Goal: Information Seeking & Learning: Learn about a topic

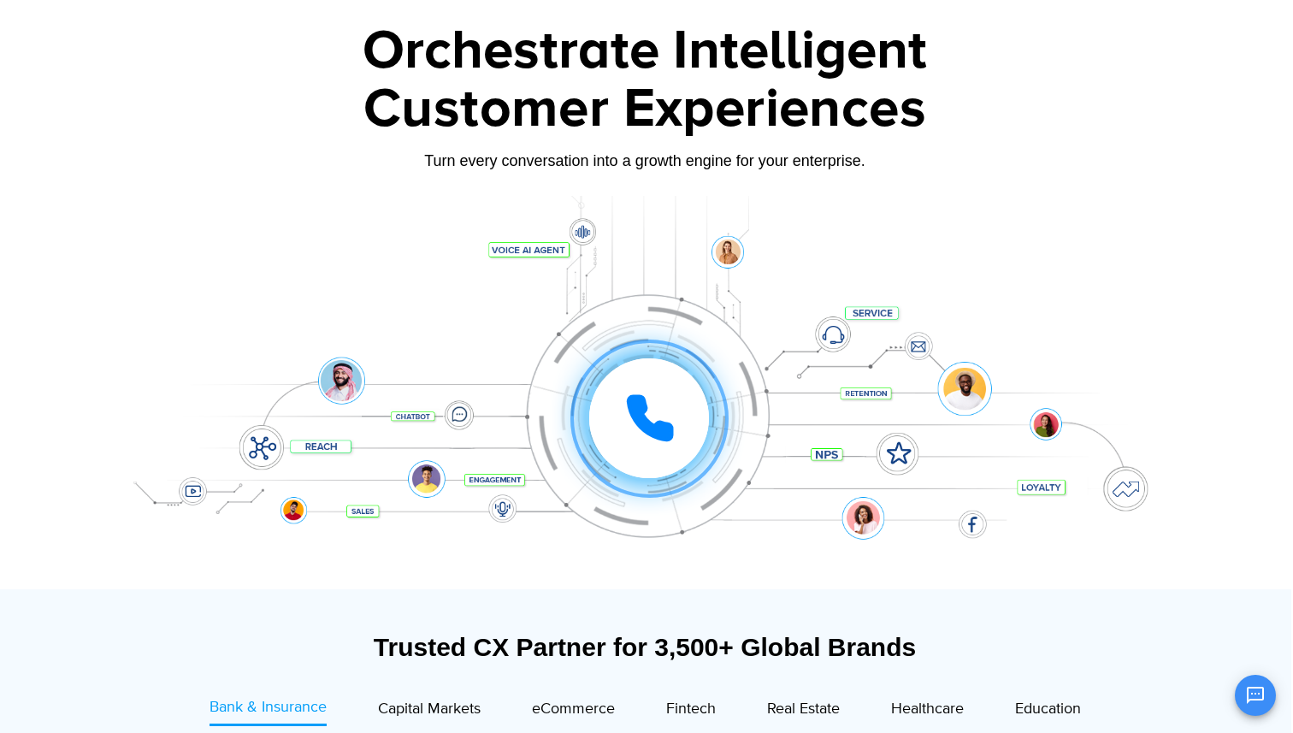
scroll to position [85, 2]
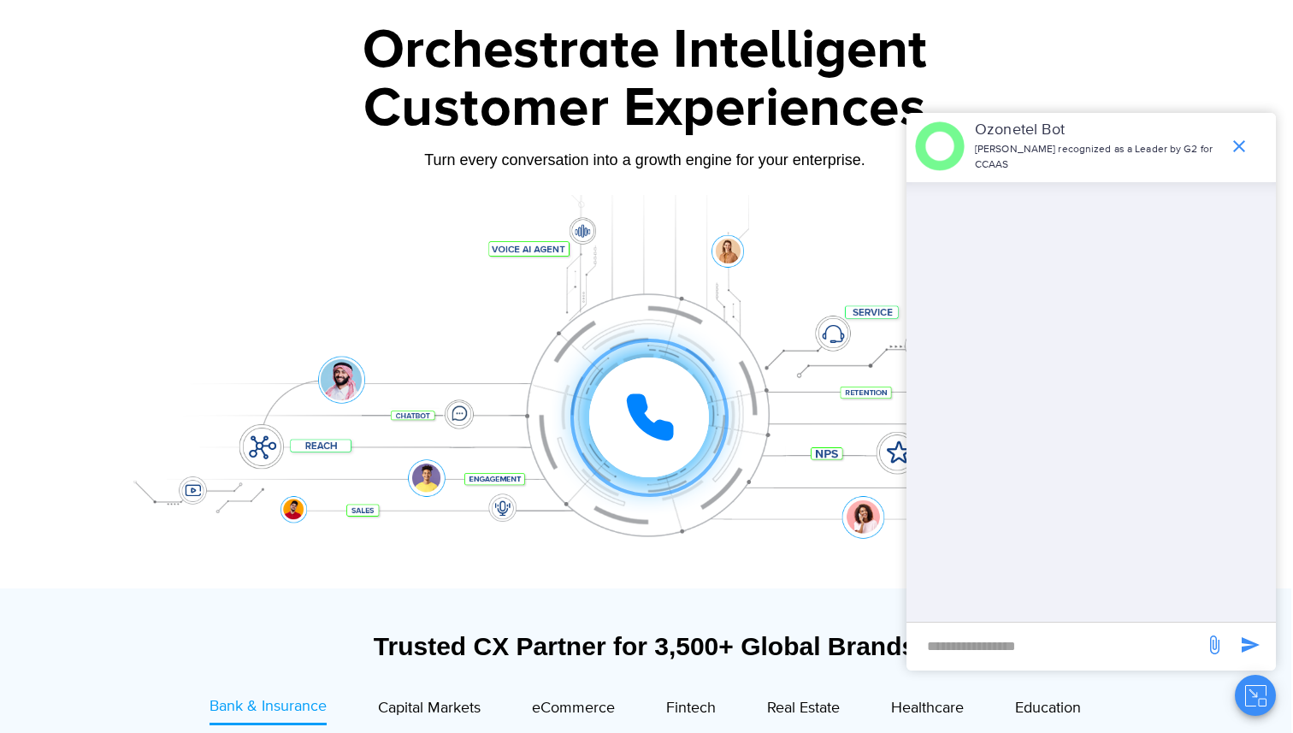
click at [1018, 647] on input "new-msg-input" at bounding box center [1055, 645] width 280 height 29
type input "**"
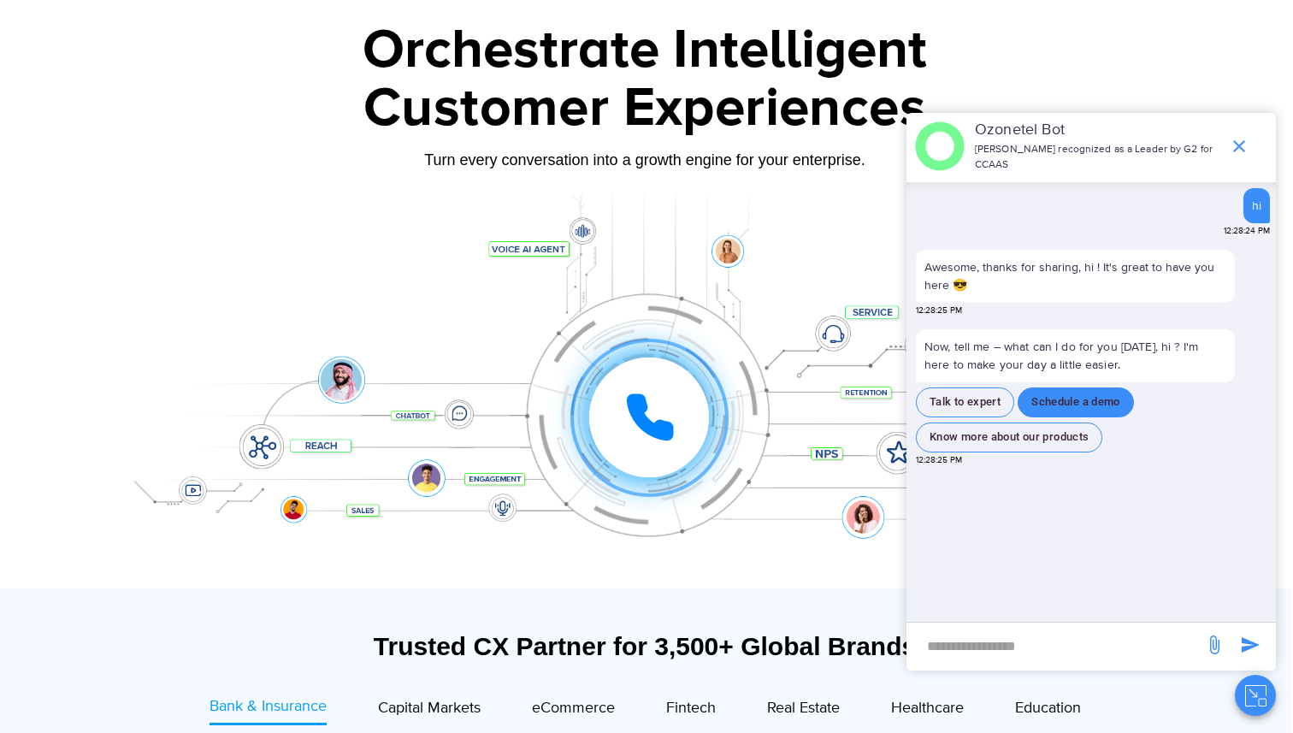
click at [1035, 396] on button "Schedule a demo" at bounding box center [1075, 402] width 116 height 30
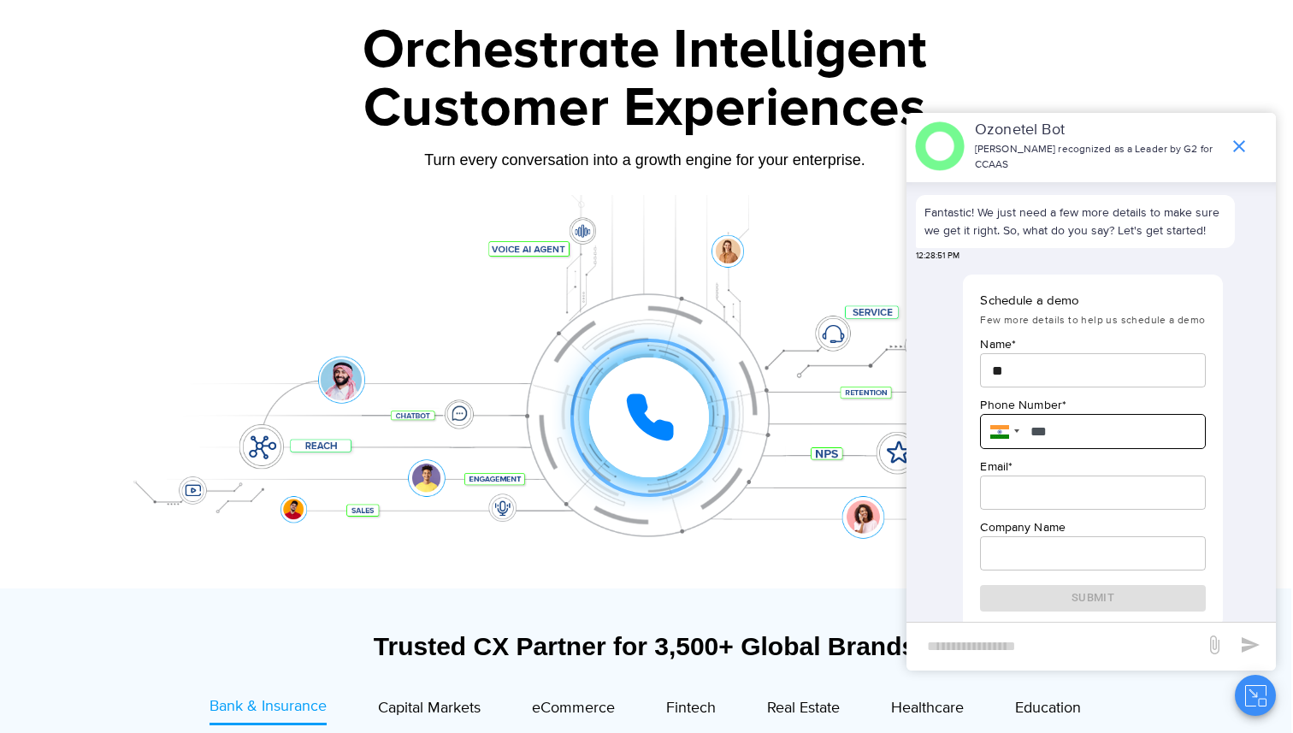
scroll to position [268, 0]
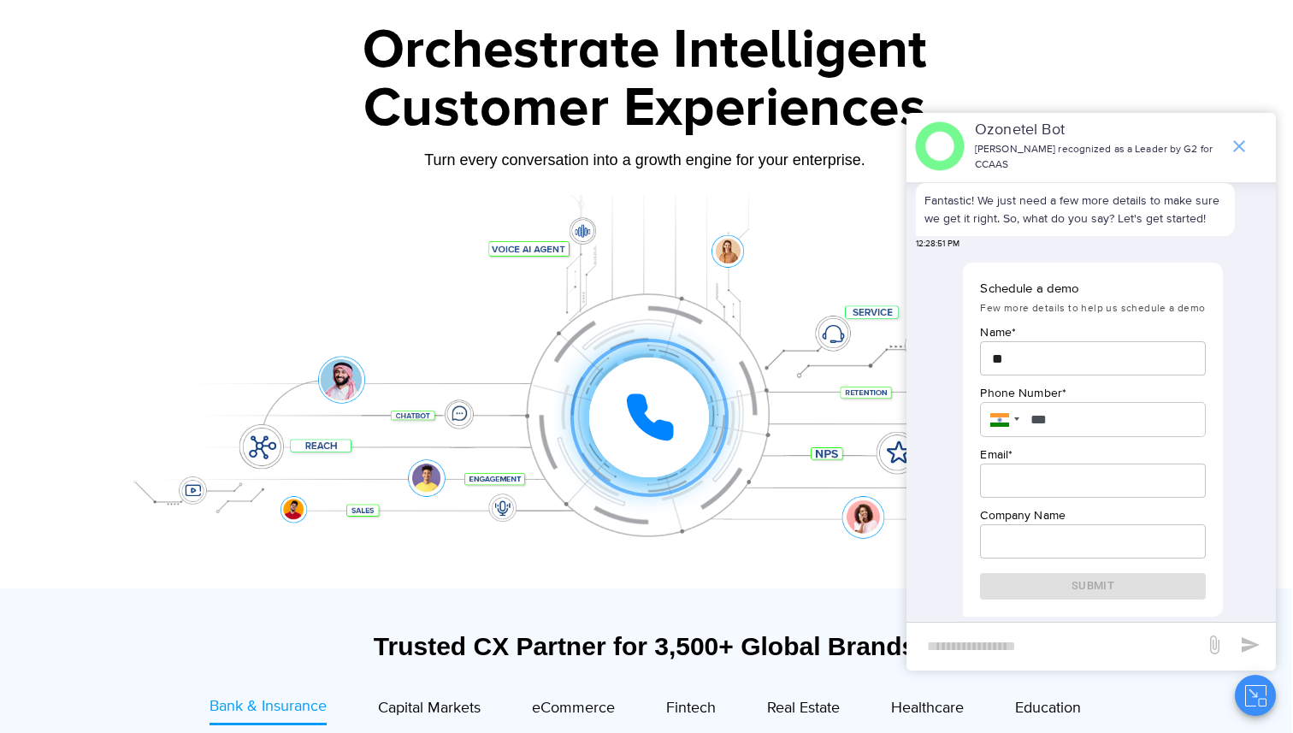
click at [1232, 154] on icon "end chat or minimize" at bounding box center [1238, 146] width 21 height 21
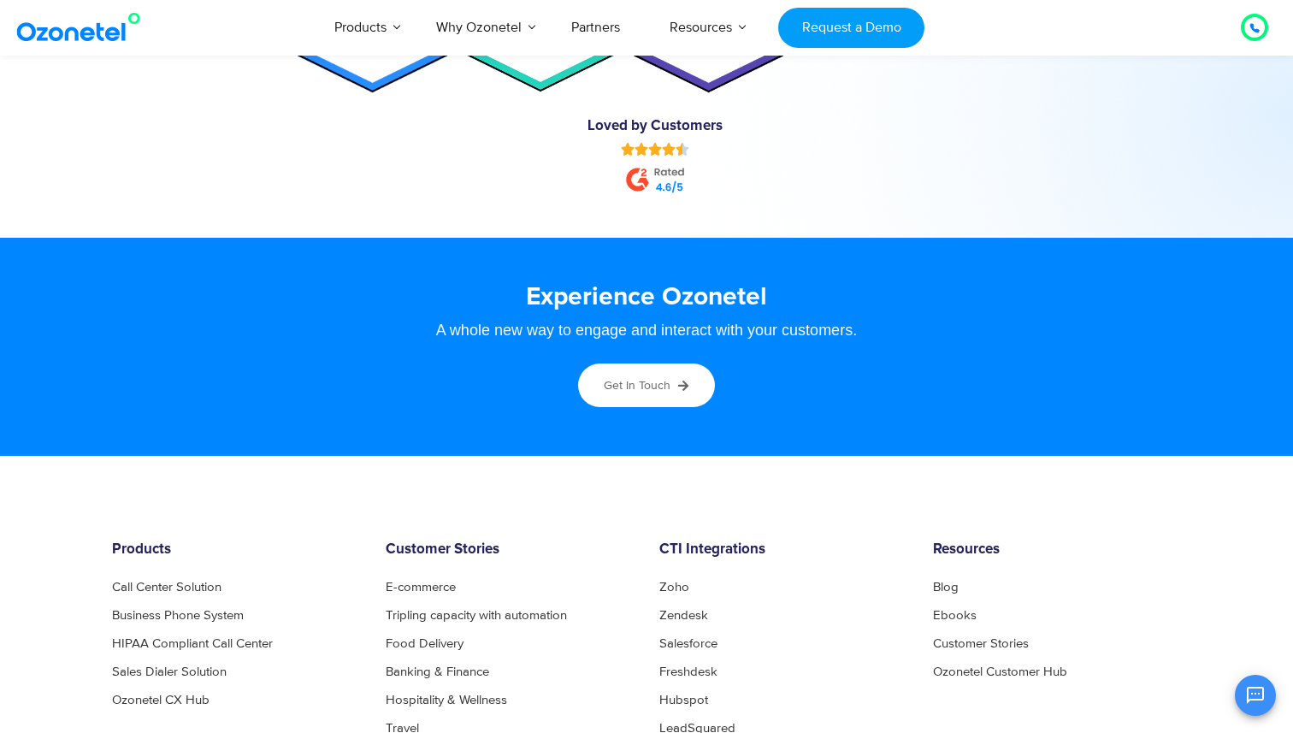
scroll to position [9319, 0]
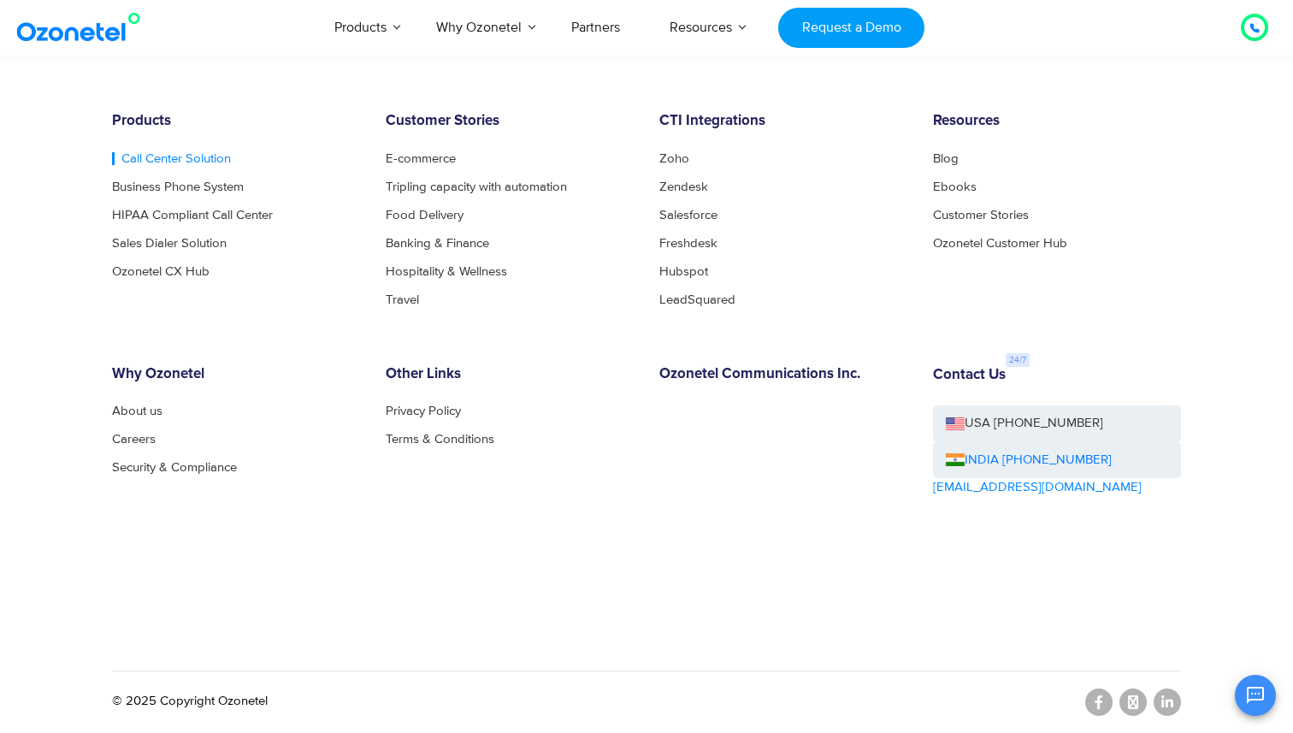
click at [186, 159] on link "Call Center Solution" at bounding box center [171, 158] width 119 height 13
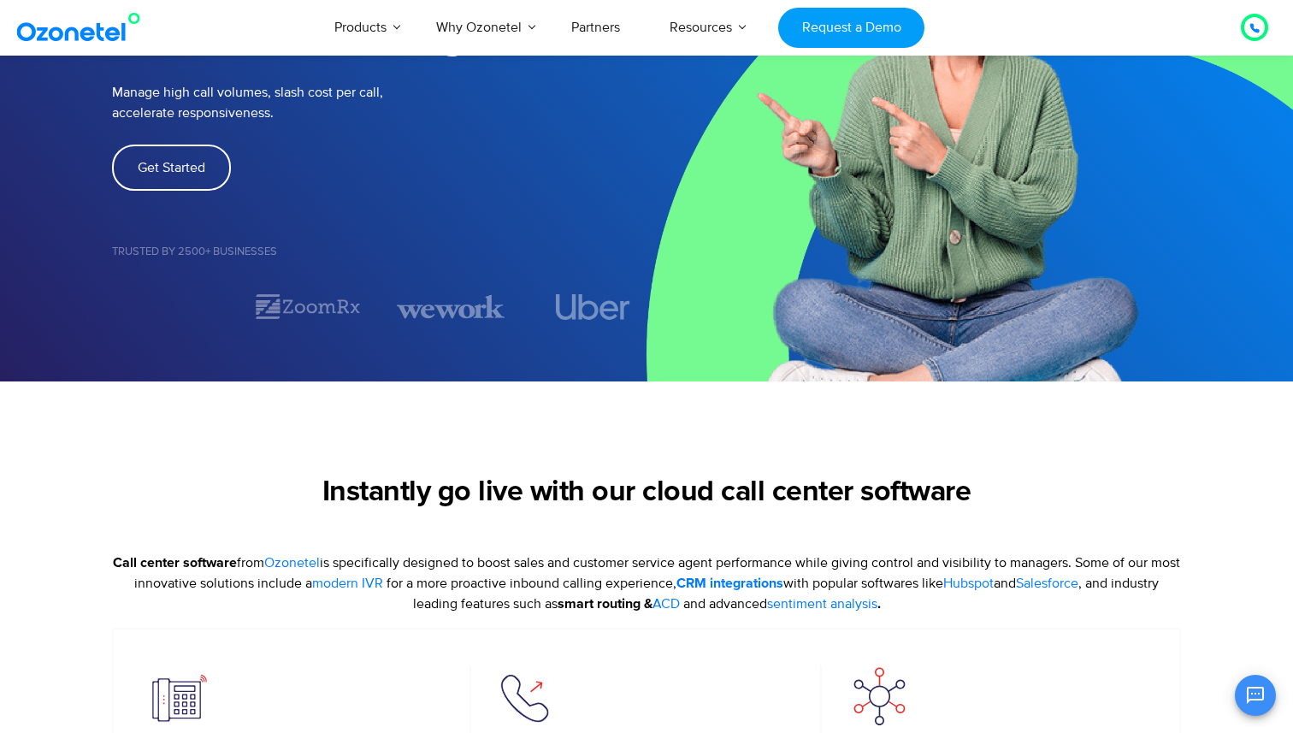
scroll to position [263, 0]
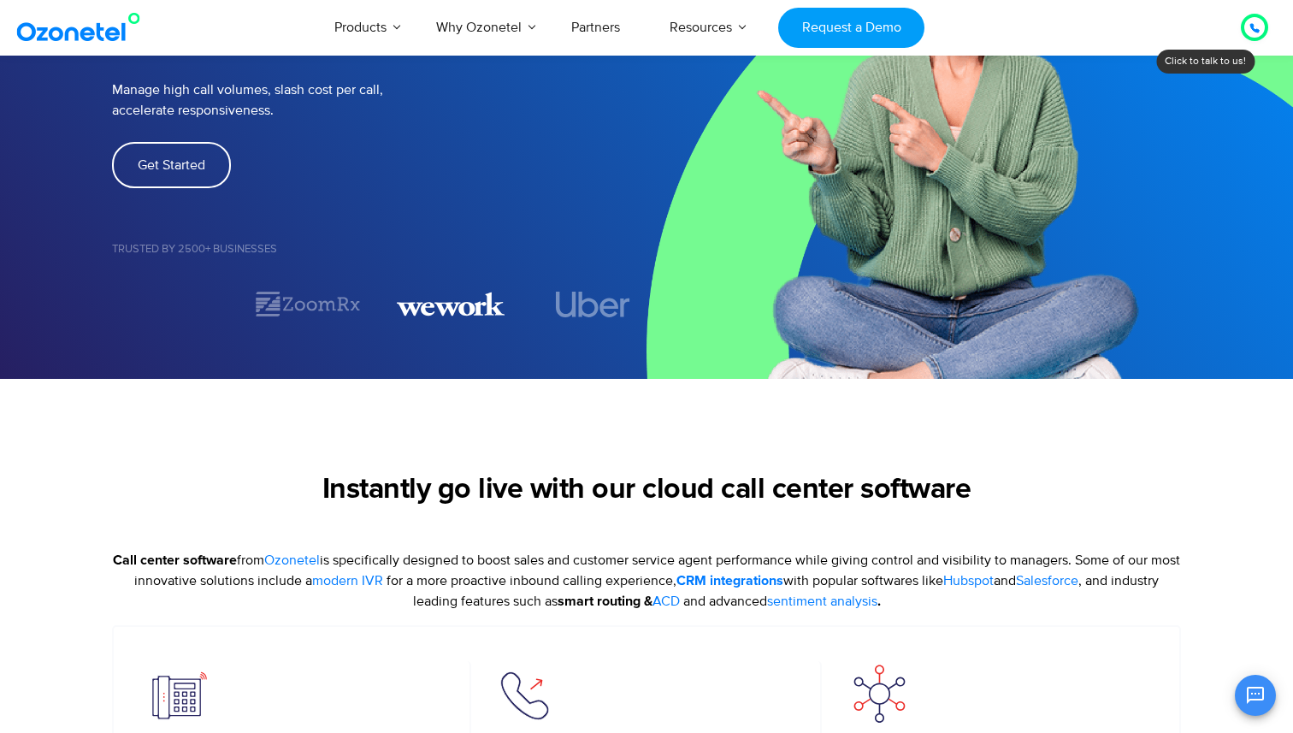
click at [462, 315] on img "3 / 7" at bounding box center [451, 304] width 108 height 30
click at [559, 310] on img "4 / 7" at bounding box center [592, 305] width 74 height 26
